Goal: Find specific page/section: Find specific page/section

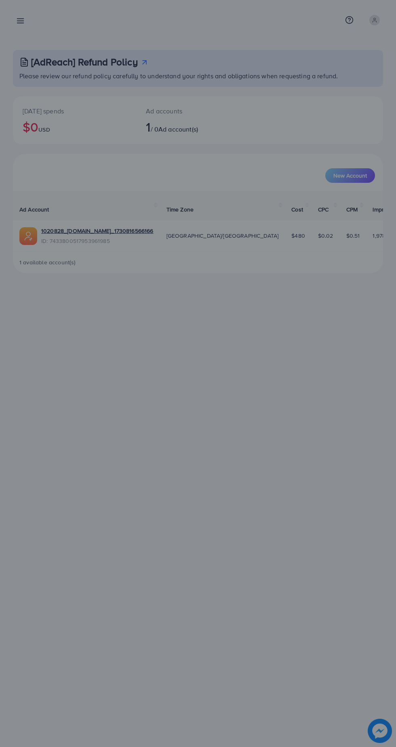
click at [31, 32] on div at bounding box center [198, 448] width 396 height 897
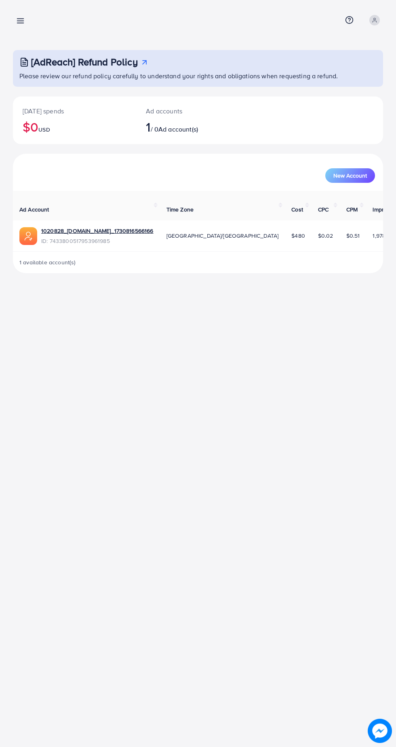
click at [24, 21] on icon at bounding box center [20, 21] width 8 height 8
click at [18, 15] on link at bounding box center [19, 20] width 12 height 10
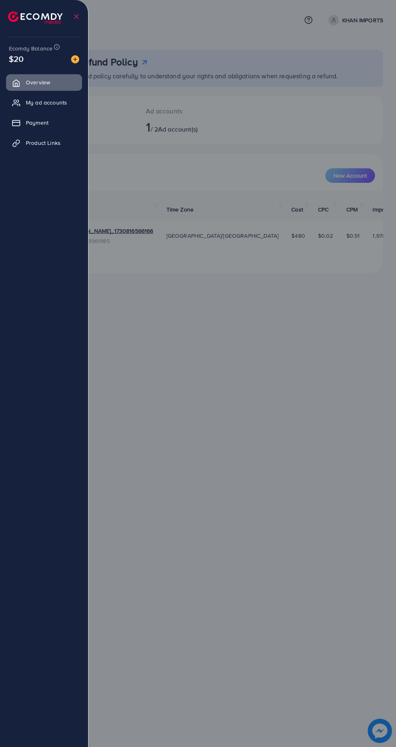
click at [46, 146] on span "Product Links" at bounding box center [43, 143] width 35 height 8
